Goal: Obtain resource: Download file/media

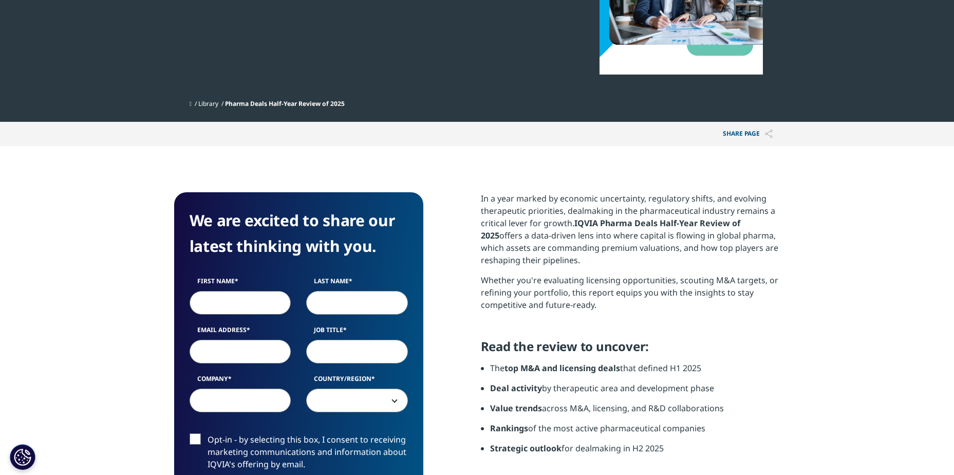
scroll to position [533, 606]
click at [261, 308] on input "First Name" at bounding box center [241, 303] width 102 height 24
type input "Carola"
type input "Rosso"
type input "carola.rosso@araymond.com"
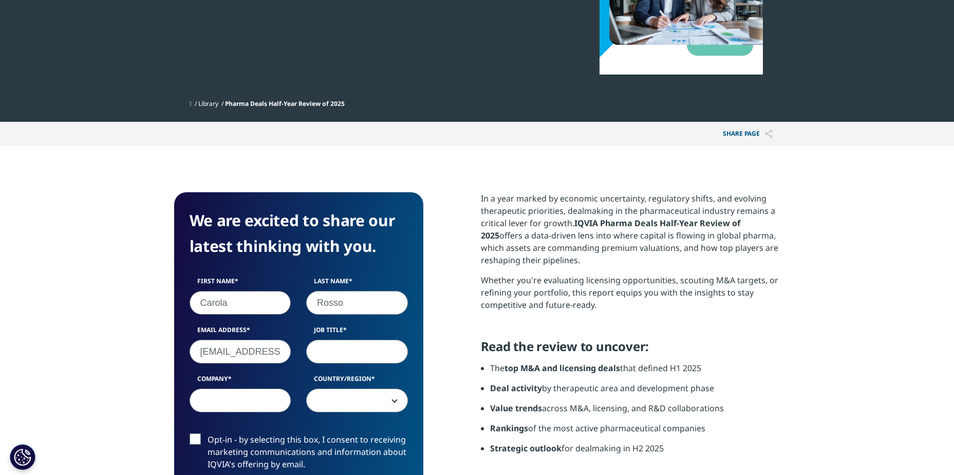
type input "ARaymond"
select select "France"
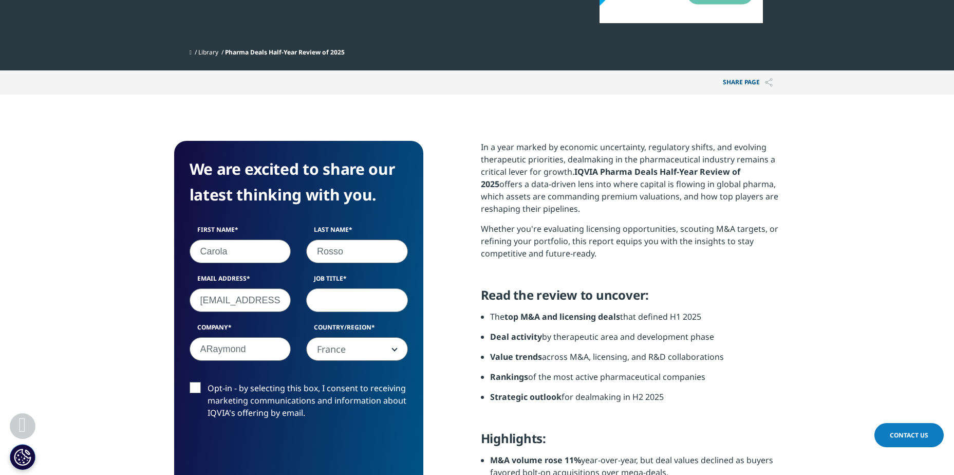
click at [364, 304] on input "Job Title" at bounding box center [357, 300] width 102 height 24
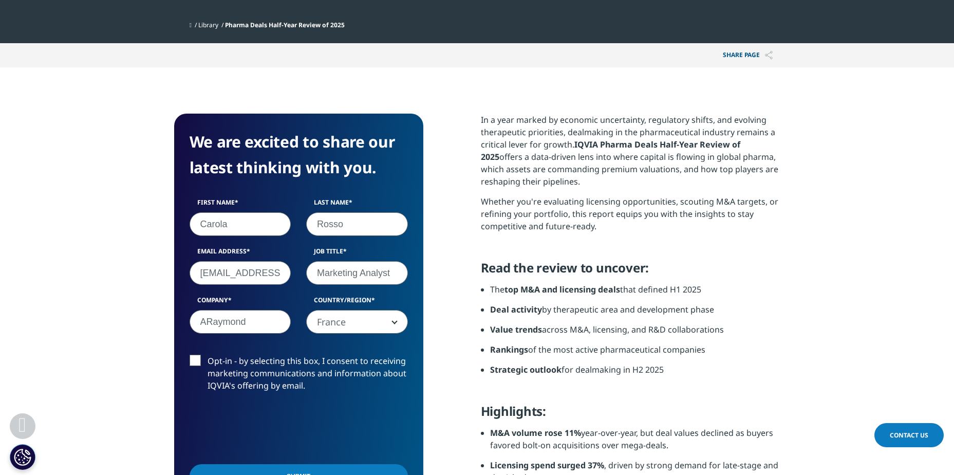
scroll to position [360, 0]
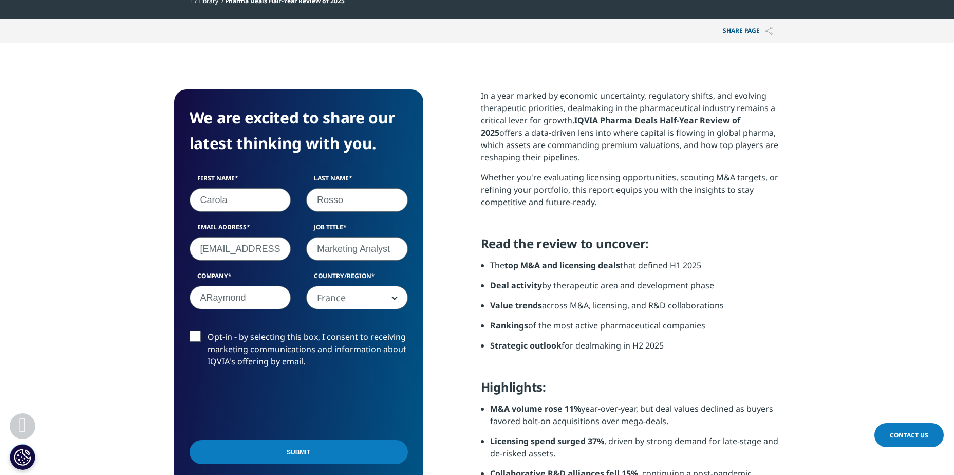
type input "Marketing Analyst"
click at [274, 450] on input "Submit" at bounding box center [299, 452] width 218 height 24
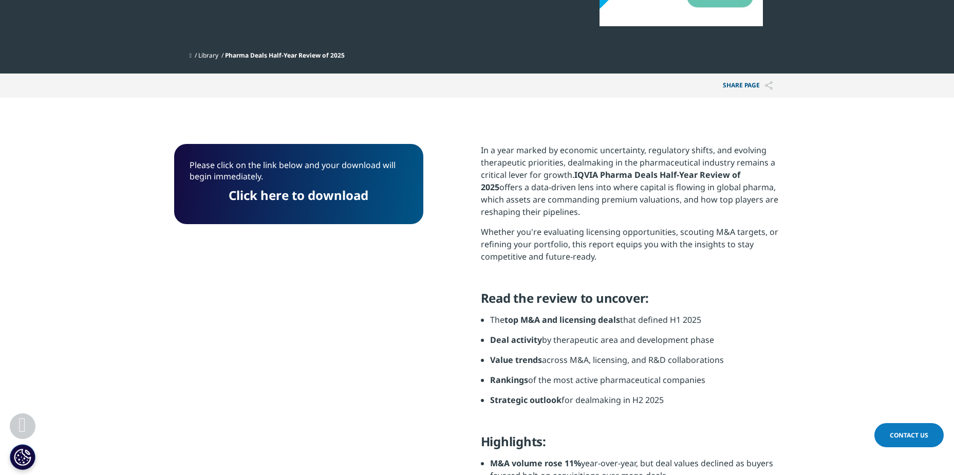
scroll to position [259, 0]
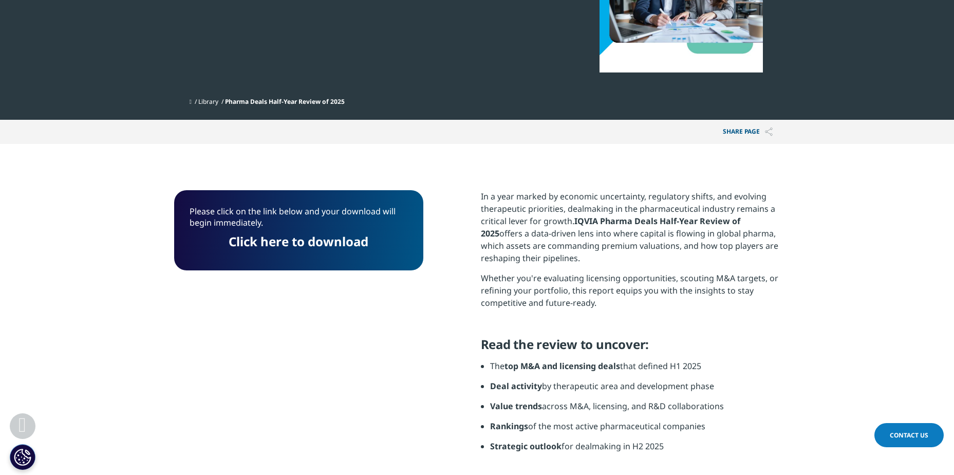
click at [298, 242] on link "Click here to download" at bounding box center [299, 241] width 140 height 17
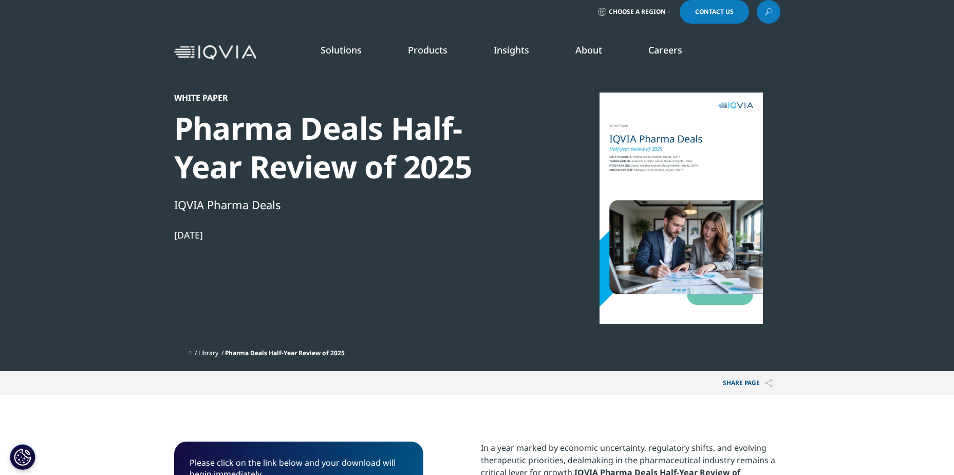
scroll to position [0, 0]
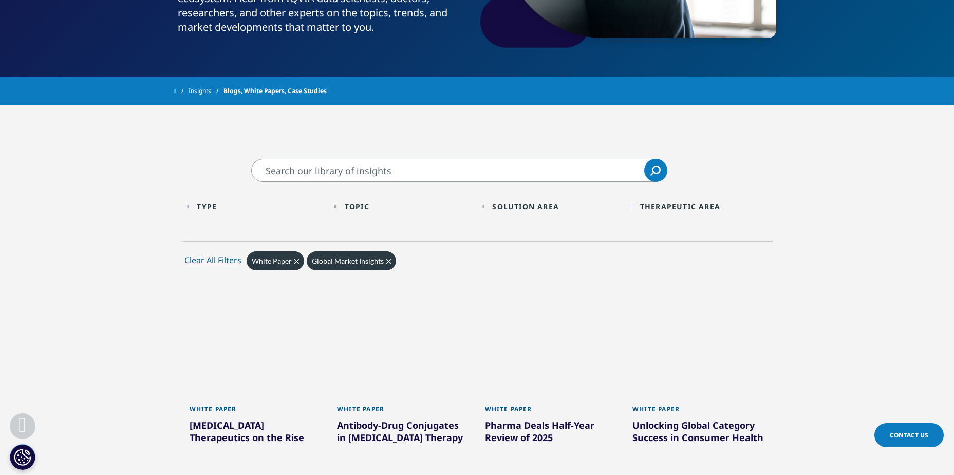
scroll to position [257, 0]
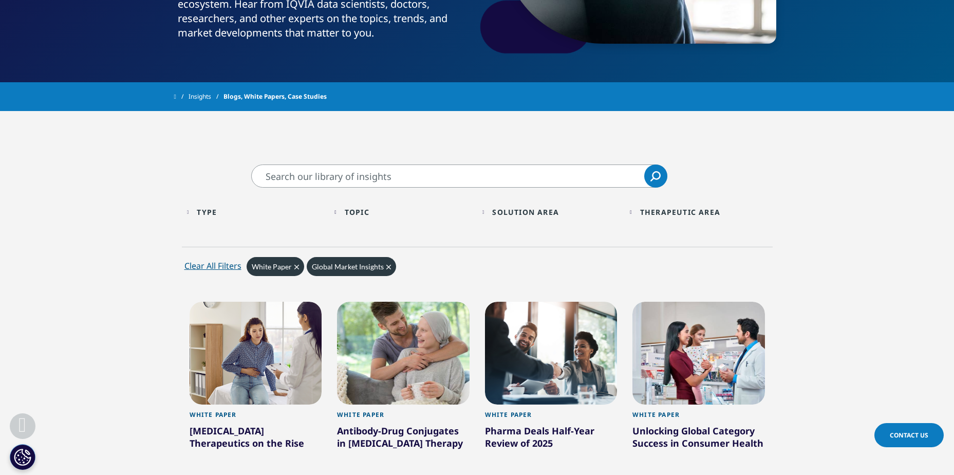
click at [296, 266] on icon "Clear" at bounding box center [296, 267] width 5 height 5
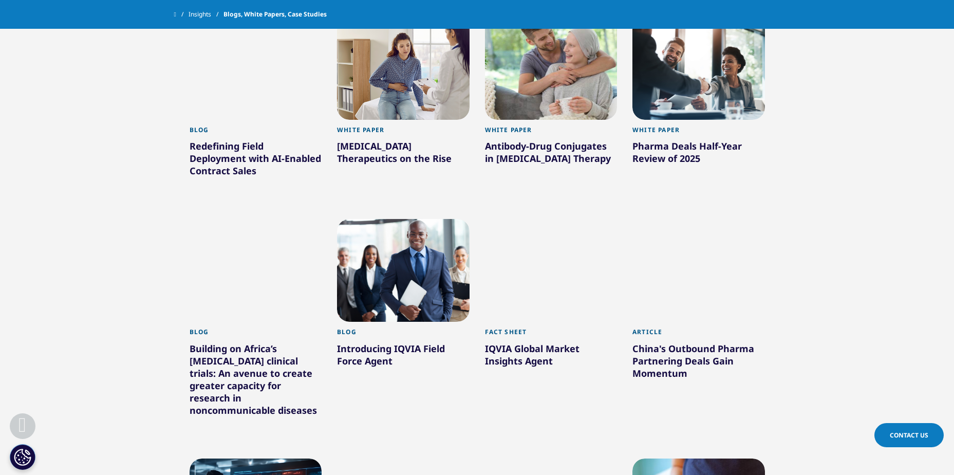
scroll to position [514, 0]
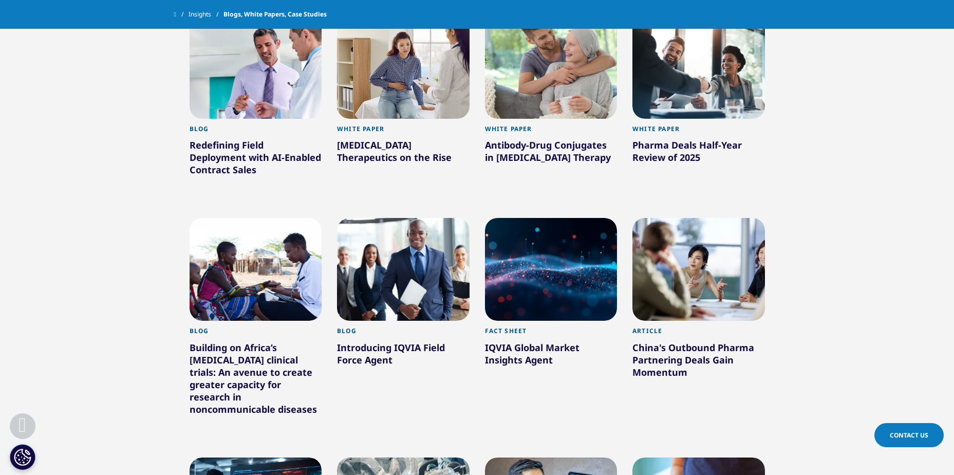
click at [504, 362] on div "IQVIA Global Market Insights Agent" at bounding box center [551, 355] width 133 height 29
click at [520, 346] on div "IQVIA Global Market Insights Agent" at bounding box center [551, 355] width 133 height 29
click at [550, 256] on div at bounding box center [551, 269] width 133 height 103
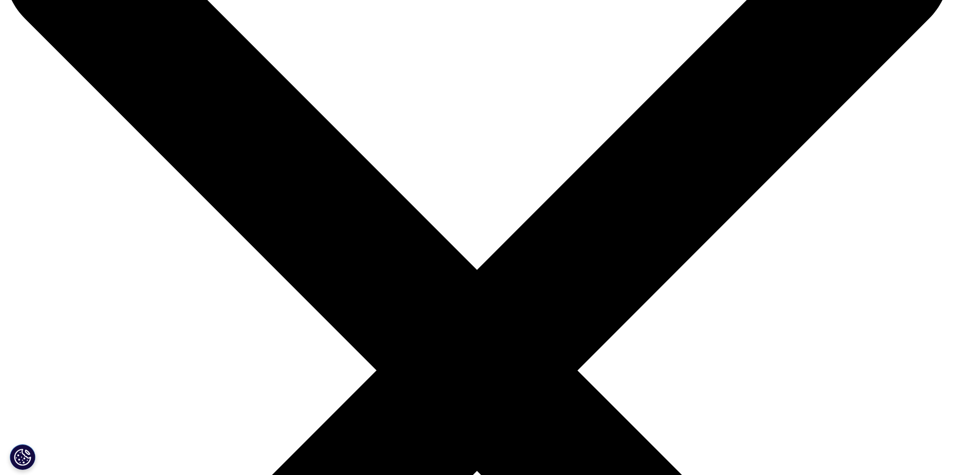
scroll to position [206, 0]
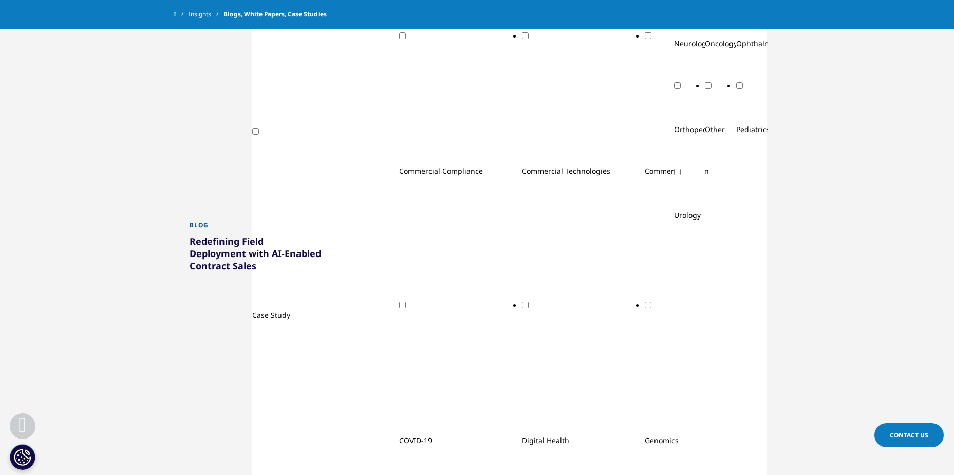
scroll to position [827, 0]
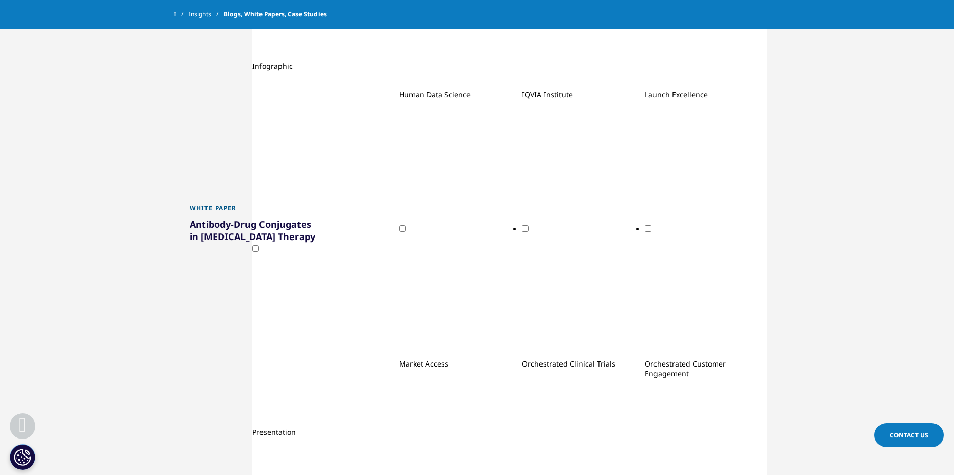
scroll to position [1289, 0]
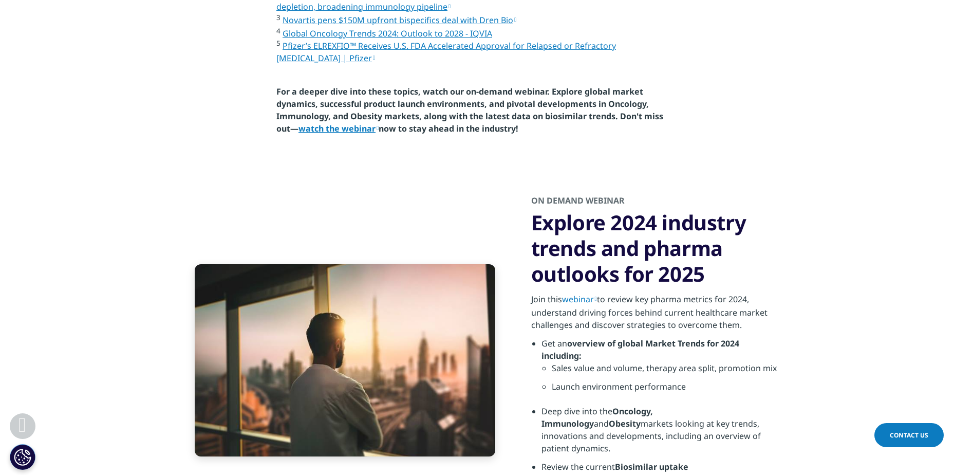
scroll to position [3135, 0]
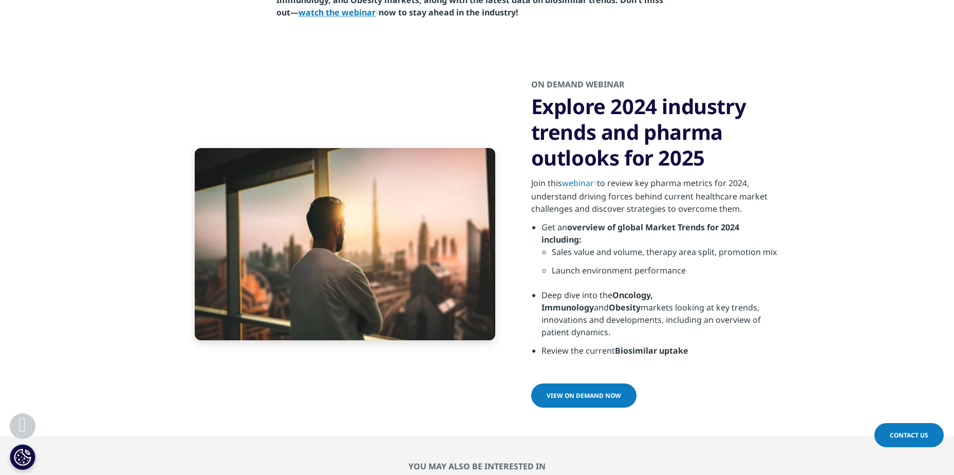
drag, startPoint x: 682, startPoint y: 315, endPoint x: 693, endPoint y: 228, distance: 88.0
drag, startPoint x: 693, startPoint y: 228, endPoint x: 728, endPoint y: 144, distance: 90.5
click at [728, 177] on p "Join this webinar to review key pharma metrics for 2024, understand driving for…" at bounding box center [655, 199] width 249 height 44
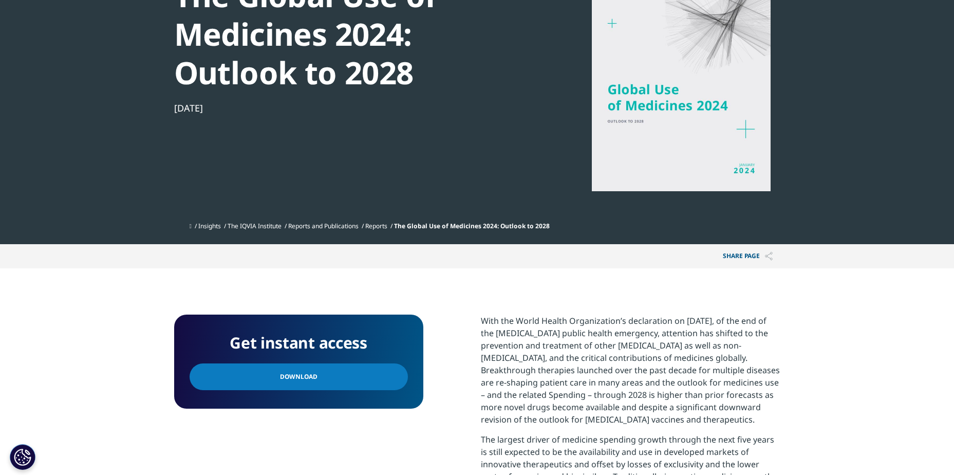
scroll to position [154, 0]
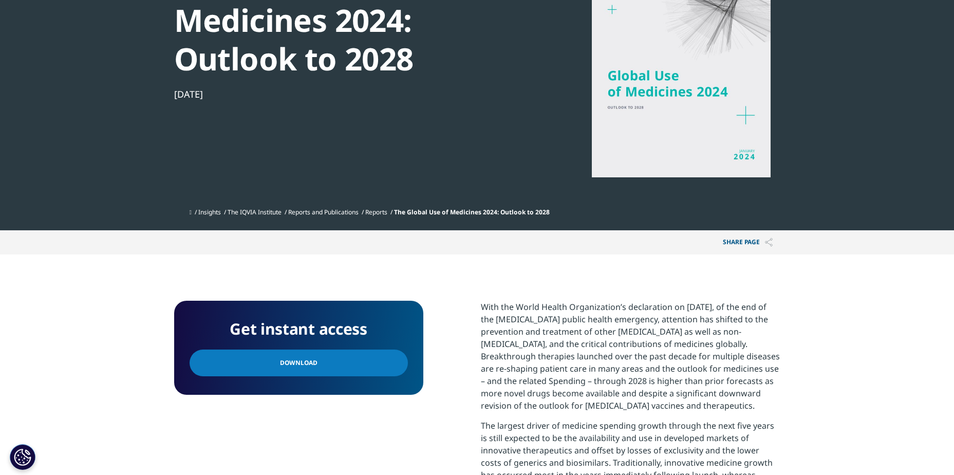
click at [301, 364] on span "Download" at bounding box center [299, 362] width 38 height 11
